Goal: Find specific page/section: Find specific page/section

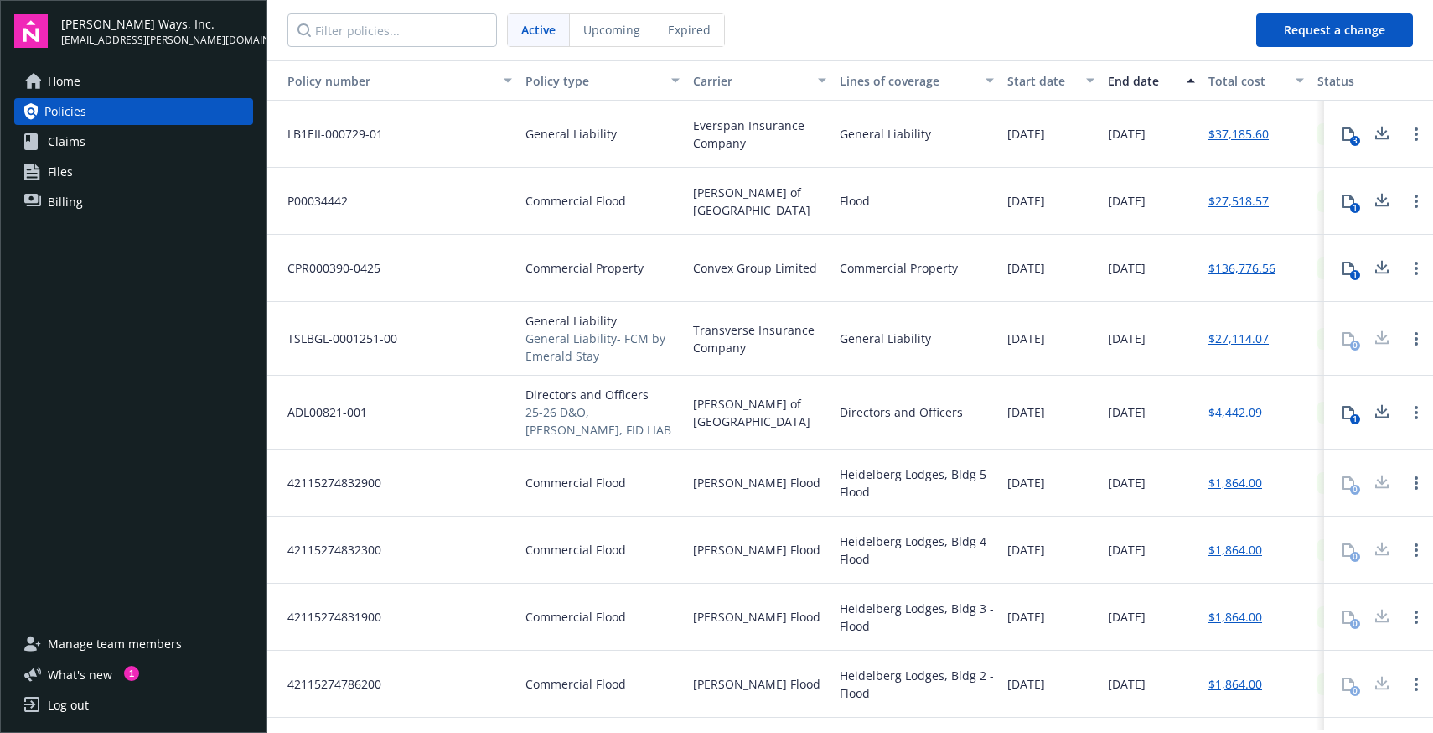
click at [659, 207] on div "Commercial Flood" at bounding box center [603, 201] width 168 height 67
click at [460, 76] on div "Policy number" at bounding box center [384, 81] width 220 height 18
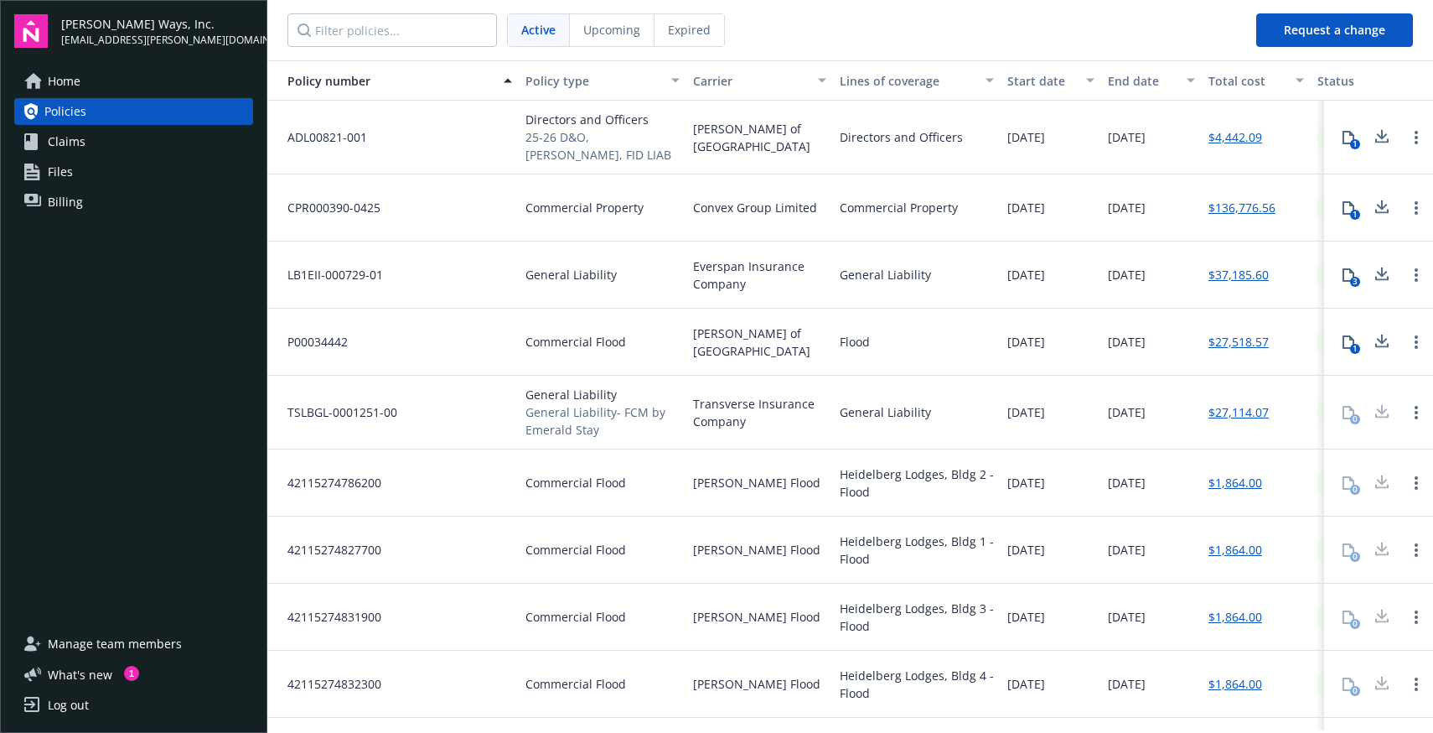
click at [459, 78] on div "Policy number" at bounding box center [384, 81] width 220 height 18
